Goal: Information Seeking & Learning: Learn about a topic

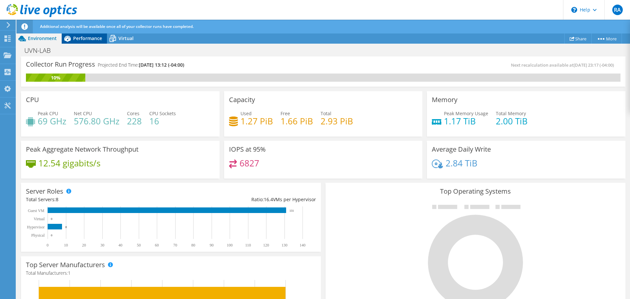
click at [87, 40] on span "Performance" at bounding box center [87, 38] width 29 height 6
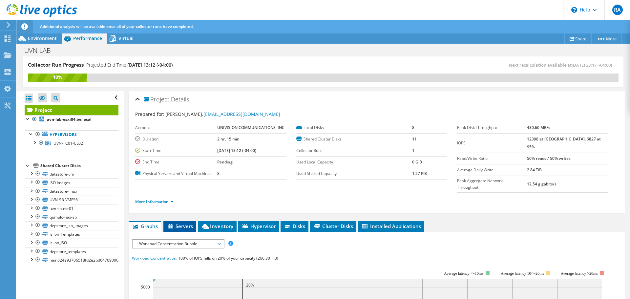
click at [181, 223] on span "Servers" at bounding box center [180, 226] width 26 height 7
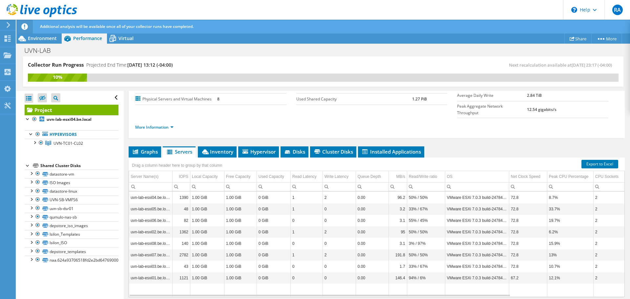
scroll to position [84, 0]
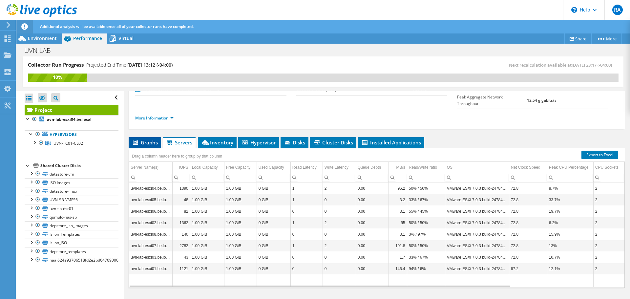
click at [151, 139] on span "Graphs" at bounding box center [145, 142] width 26 height 7
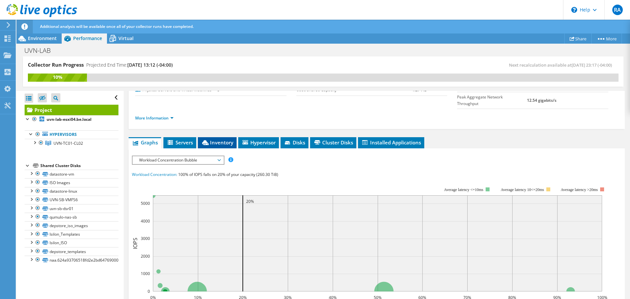
click at [226, 137] on li "Inventory" at bounding box center [217, 142] width 39 height 11
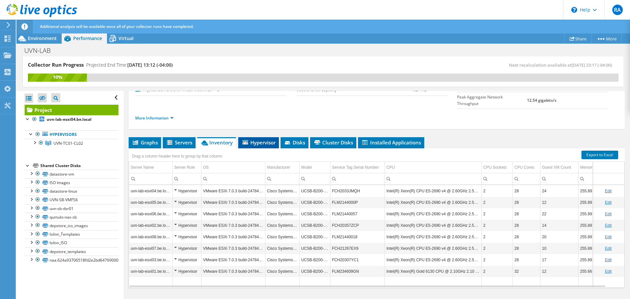
click at [261, 139] on span "Hypervisor" at bounding box center [259, 142] width 34 height 7
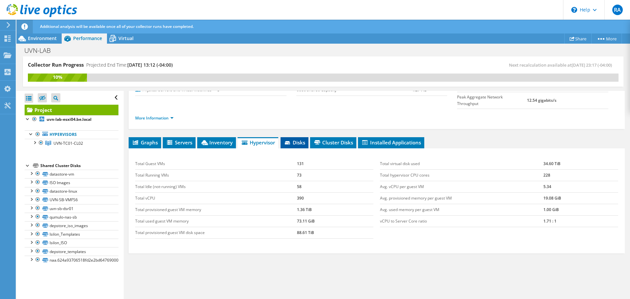
click at [296, 139] on span "Disks" at bounding box center [294, 142] width 21 height 7
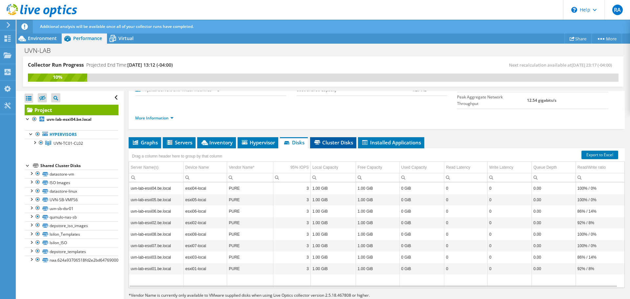
click at [342, 137] on li "Cluster Disks" at bounding box center [333, 142] width 46 height 11
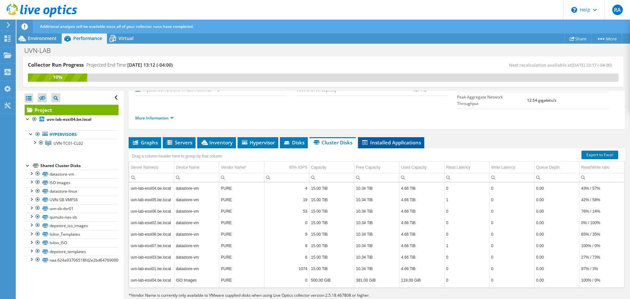
click at [402, 139] on span "Installed Applications" at bounding box center [391, 142] width 60 height 7
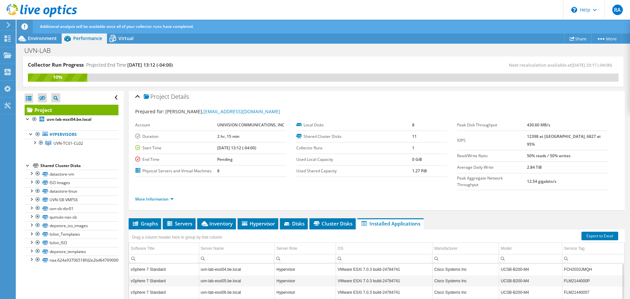
scroll to position [0, 0]
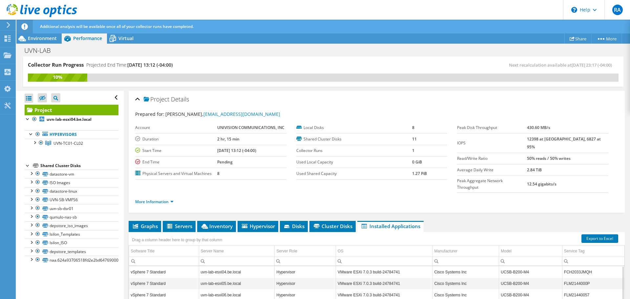
drag, startPoint x: 120, startPoint y: 39, endPoint x: 120, endPoint y: 45, distance: 5.9
click at [120, 39] on span "Virtual" at bounding box center [125, 38] width 15 height 6
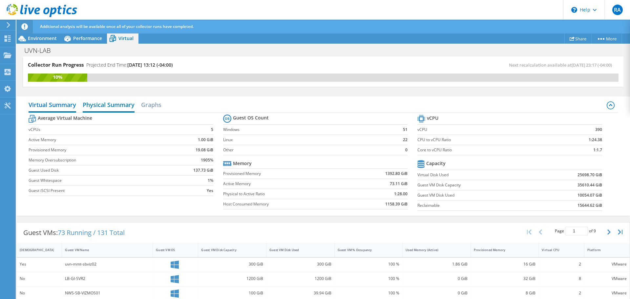
click at [113, 104] on h2 "Physical Summary" at bounding box center [109, 105] width 52 height 14
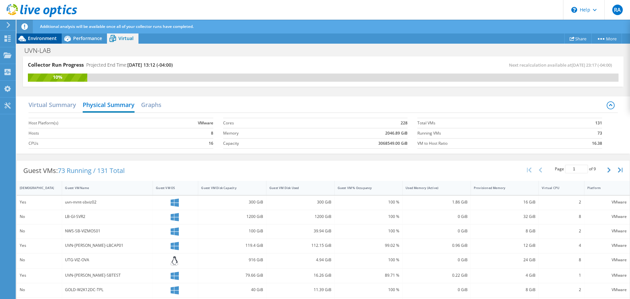
click at [31, 39] on span "Environment" at bounding box center [42, 38] width 29 height 6
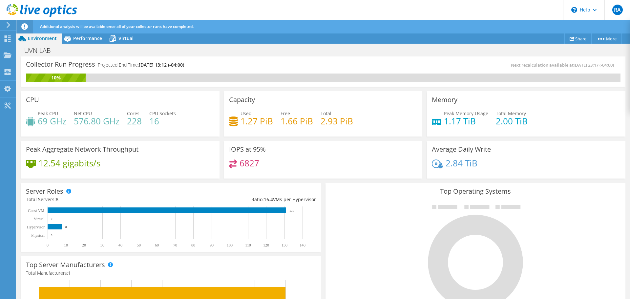
scroll to position [84, 0]
